Goal: Task Accomplishment & Management: Manage account settings

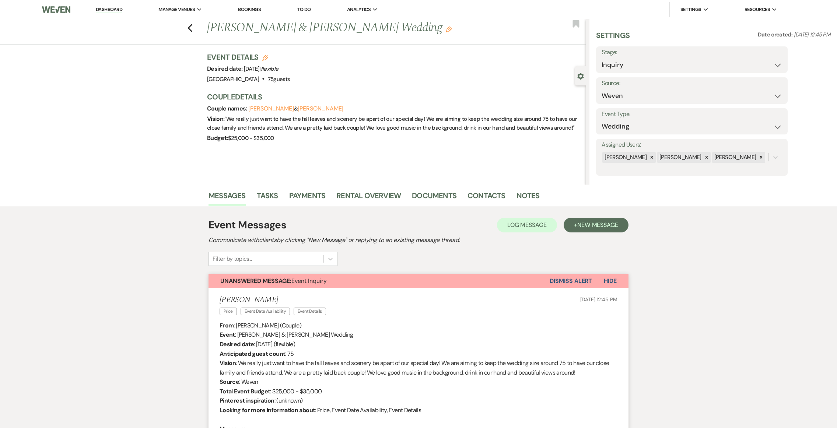
select select "1"
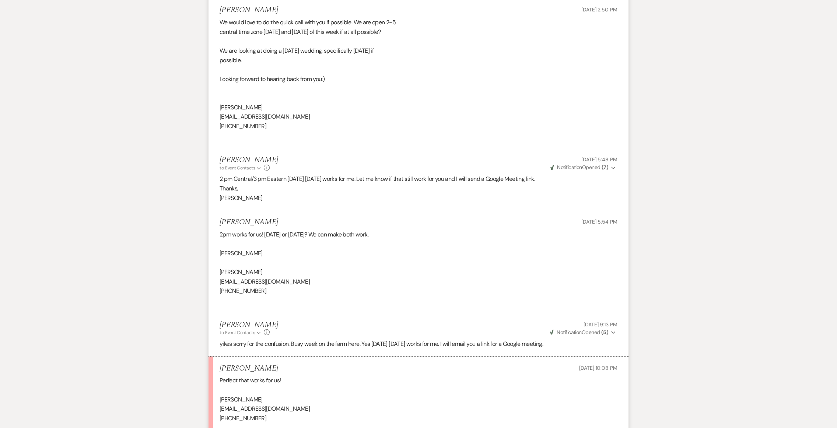
scroll to position [1117, 0]
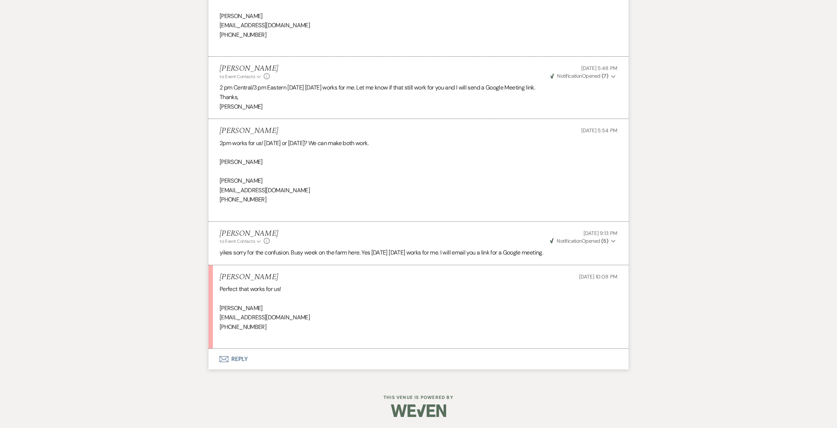
click at [240, 361] on button "Envelope Reply" at bounding box center [418, 359] width 420 height 21
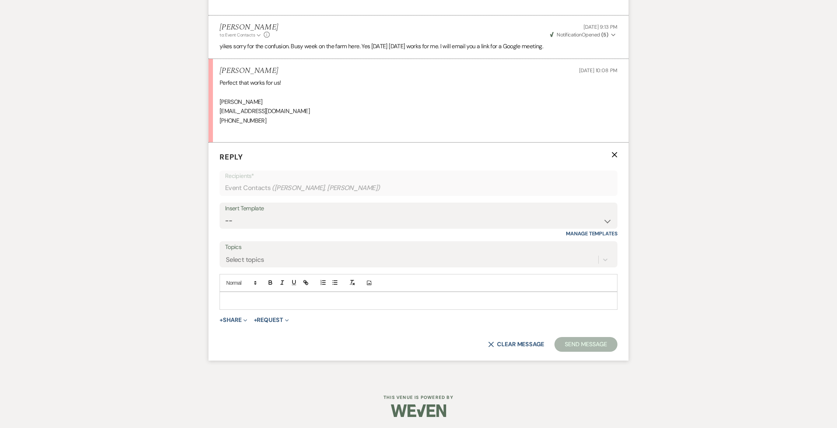
scroll to position [1323, 0]
click at [239, 321] on button "+ Share Expand" at bounding box center [233, 320] width 28 height 6
click at [250, 359] on button "Pref Vendors Preferred vendors" at bounding box center [270, 361] width 103 height 13
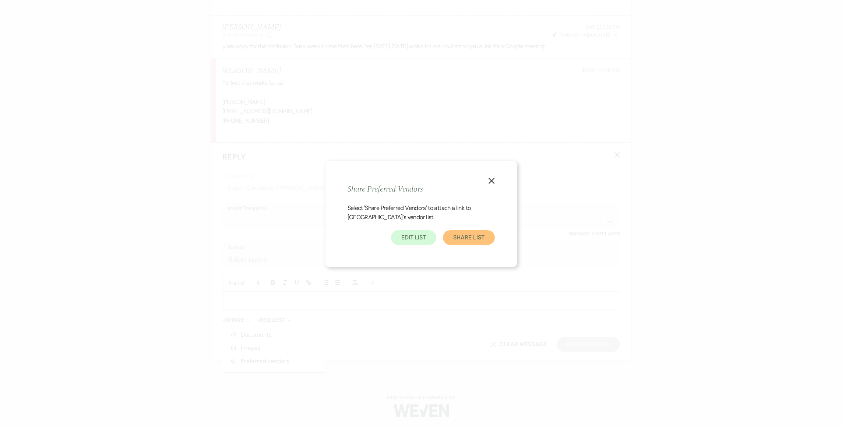
click at [479, 241] on button "Share List" at bounding box center [469, 237] width 52 height 15
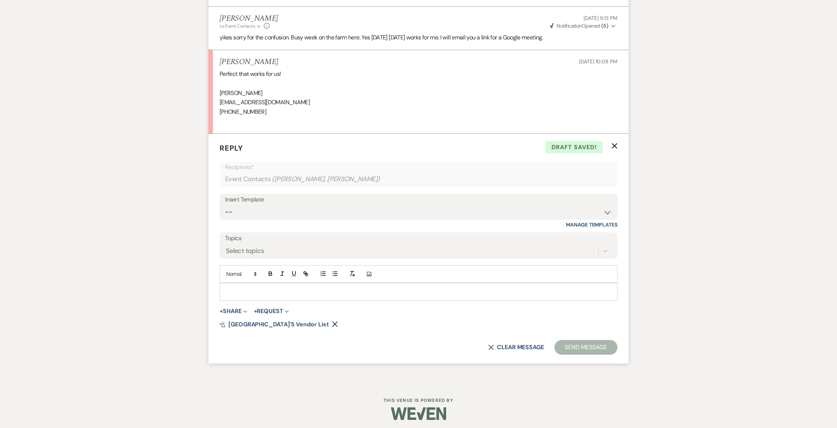
click at [344, 300] on div at bounding box center [418, 291] width 397 height 17
click at [581, 355] on button "Send Message" at bounding box center [585, 347] width 63 height 15
click at [357, 296] on p at bounding box center [418, 292] width 386 height 8
click at [578, 355] on button "Send Message" at bounding box center [585, 347] width 63 height 15
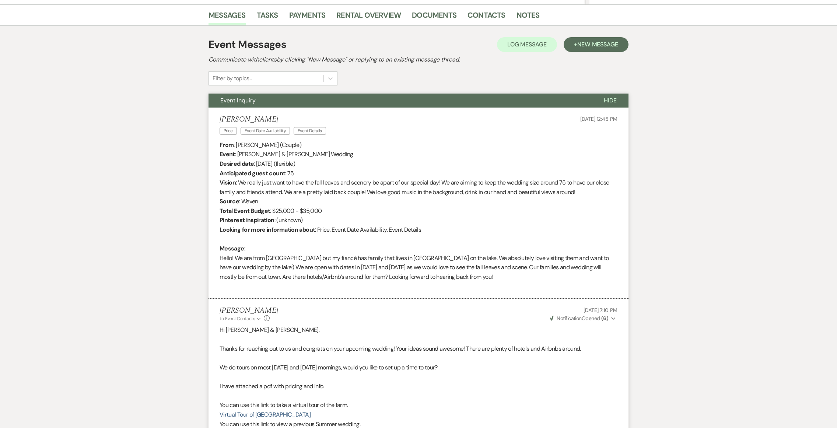
scroll to position [0, 0]
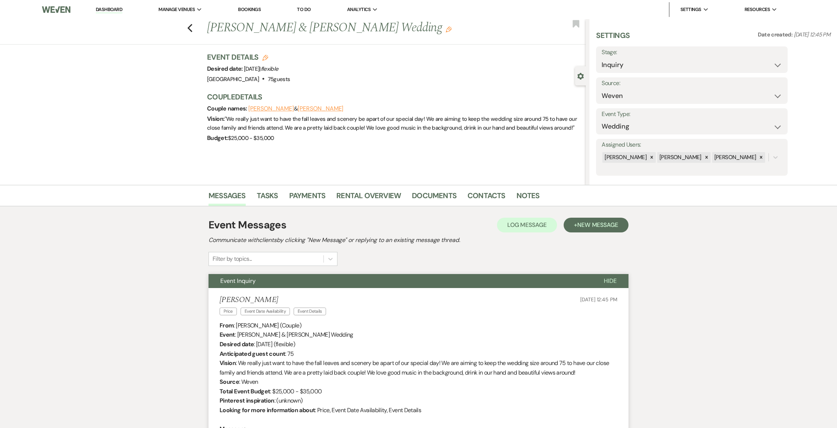
click at [112, 10] on link "Dashboard" at bounding box center [109, 9] width 27 height 7
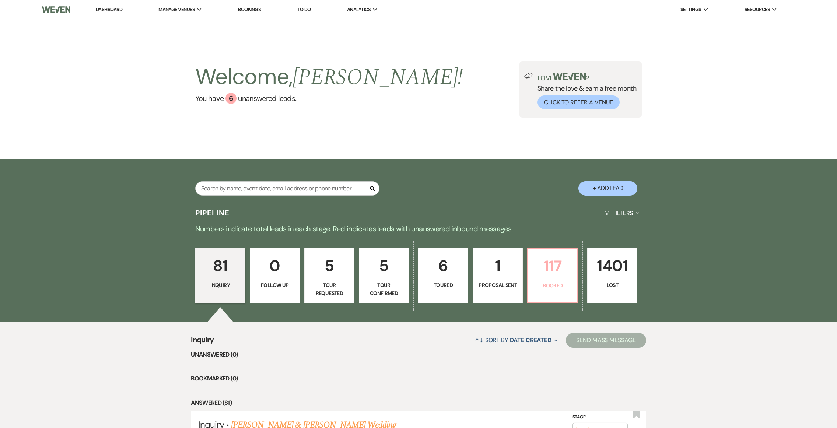
click at [551, 293] on link "117 Booked" at bounding box center [552, 275] width 51 height 55
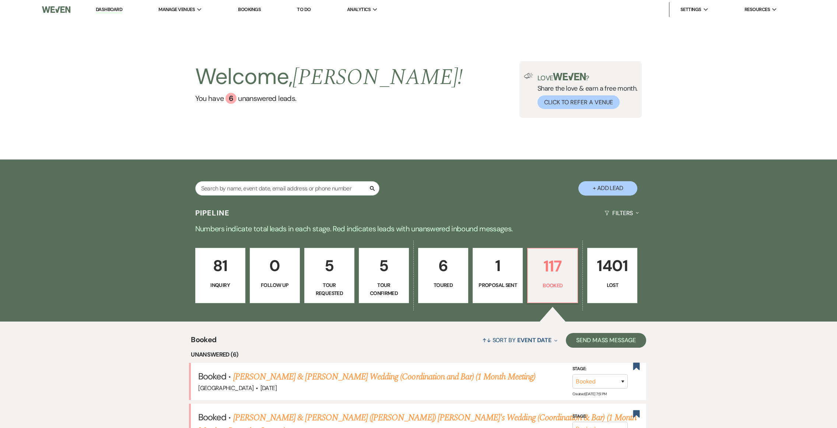
click at [447, 295] on link "6 Toured" at bounding box center [443, 275] width 50 height 55
select select "5"
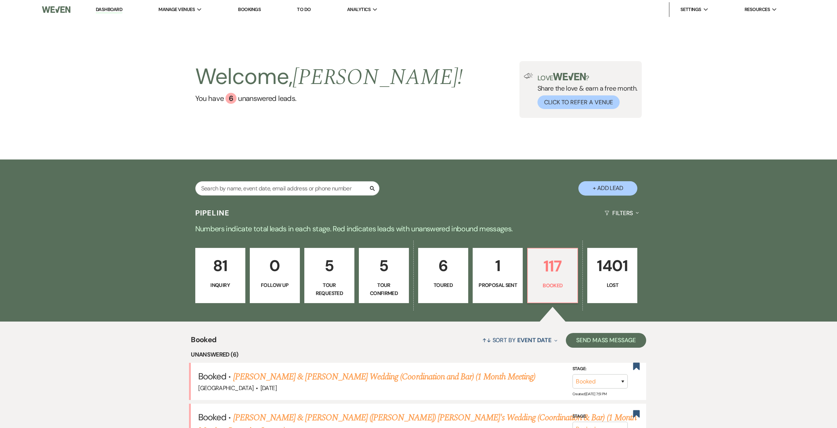
select select "5"
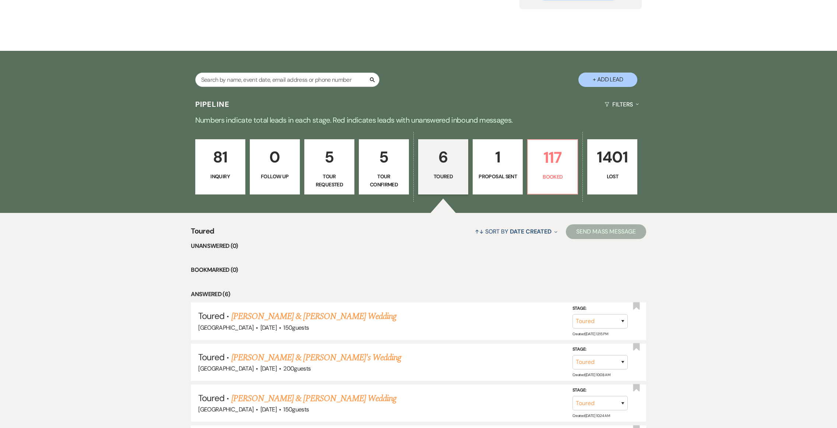
scroll to position [157, 0]
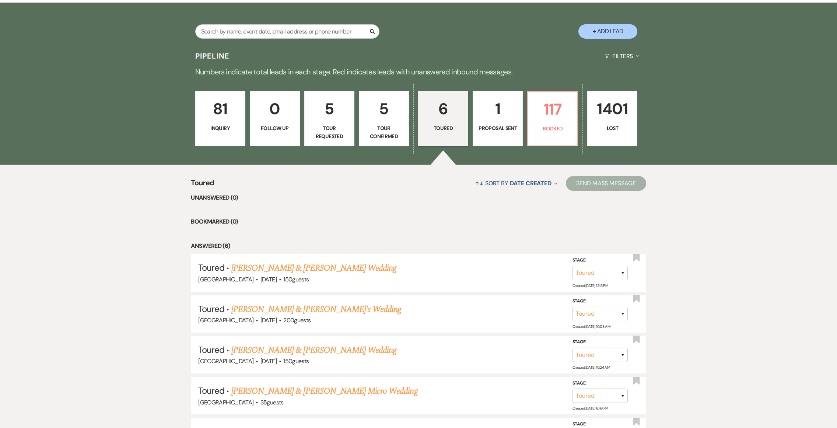
click at [388, 136] on p "Tour Confirmed" at bounding box center [383, 132] width 41 height 17
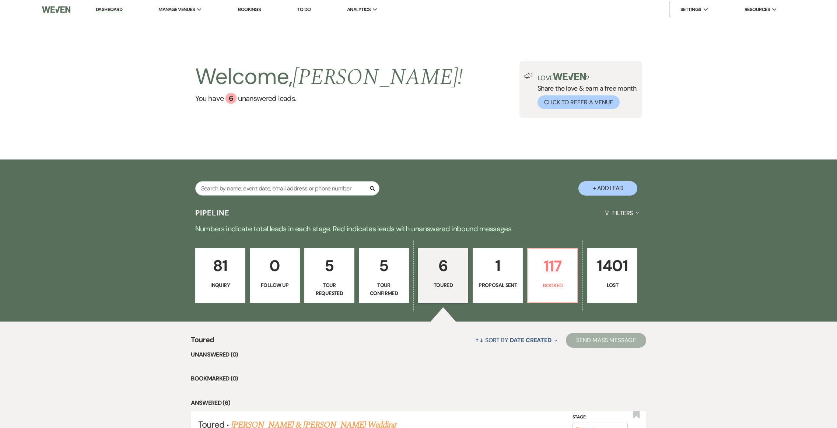
select select "4"
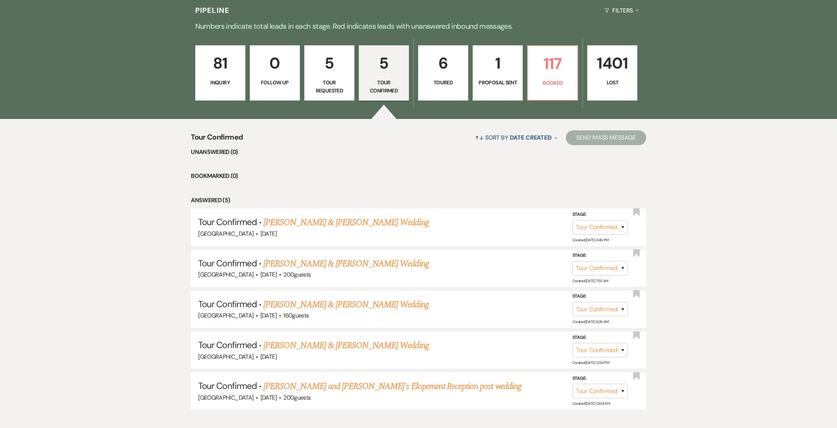
scroll to position [211, 0]
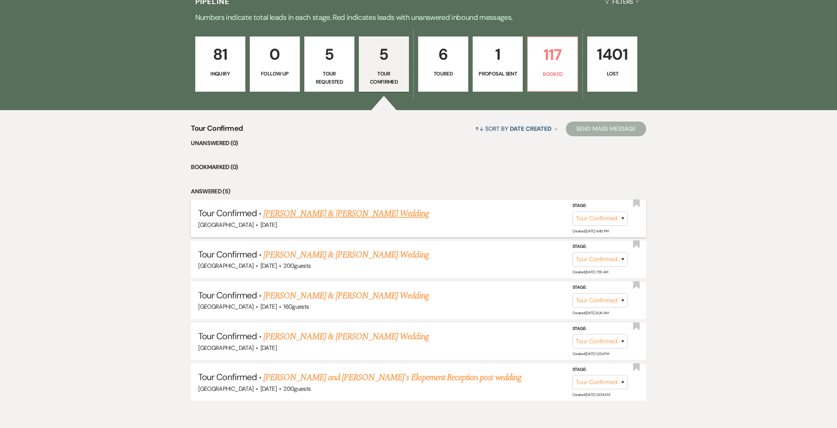
click at [338, 216] on link "[PERSON_NAME] & [PERSON_NAME] Wedding" at bounding box center [345, 213] width 165 height 13
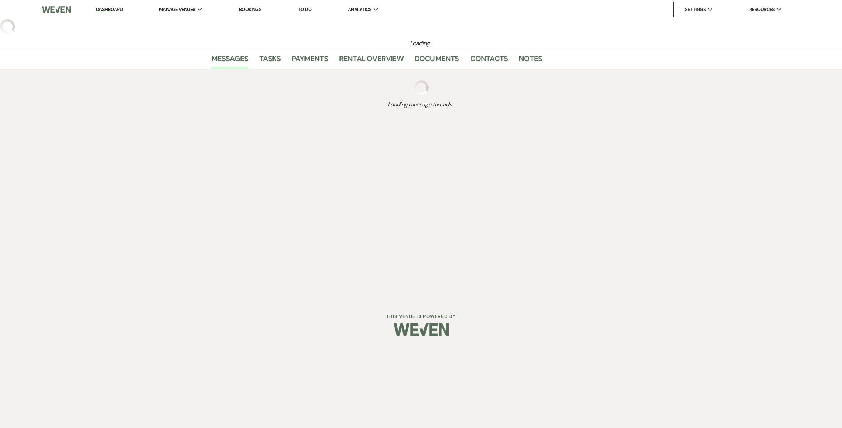
select select "4"
select select "5"
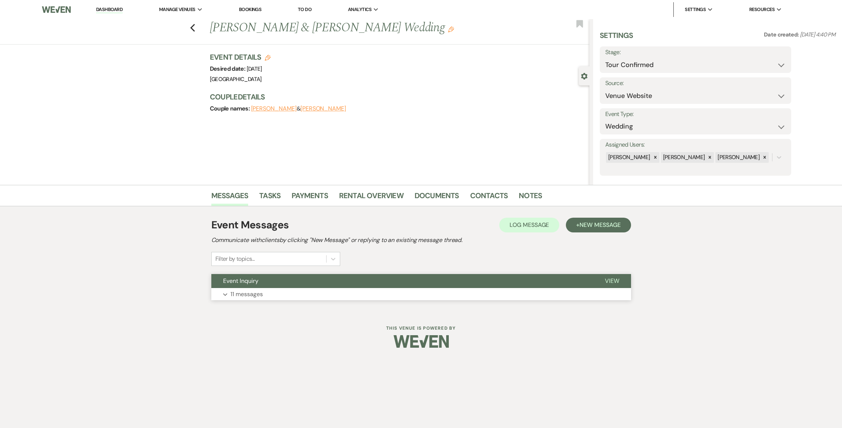
click at [266, 299] on button "Expand 11 messages" at bounding box center [421, 294] width 420 height 13
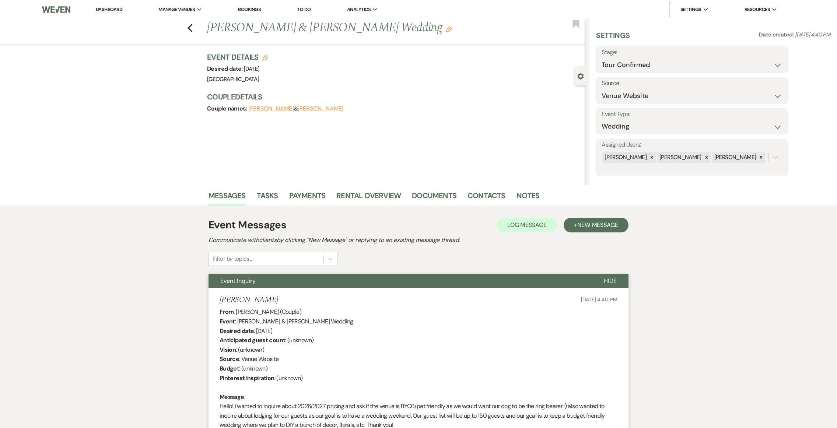
click at [117, 12] on link "Dashboard" at bounding box center [109, 9] width 27 height 7
